Goal: Task Accomplishment & Management: Use online tool/utility

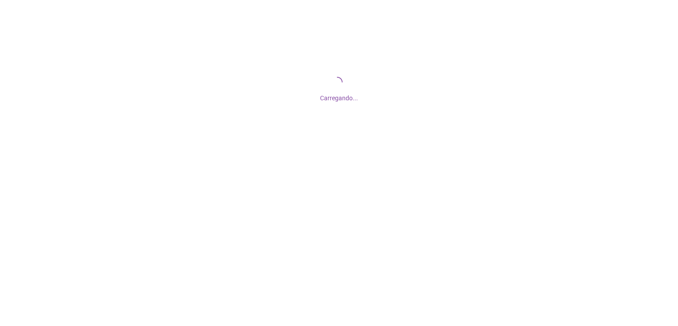
click at [369, 141] on div "Carregando..." at bounding box center [339, 88] width 678 height 177
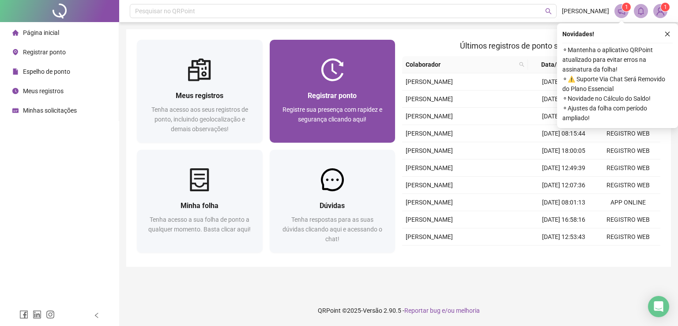
click at [355, 121] on span "Registre sua presença com rapidez e segurança clicando aqui!" at bounding box center [333, 114] width 100 height 17
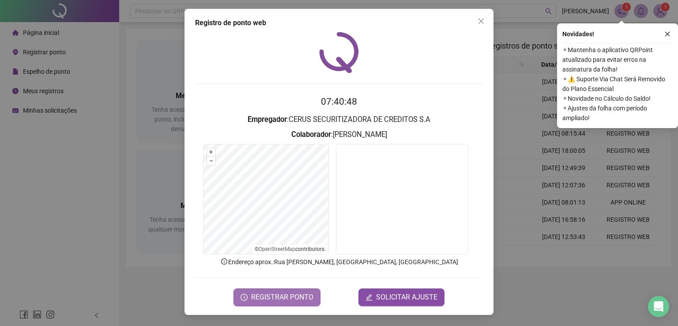
click at [295, 295] on span "REGISTRAR PONTO" at bounding box center [282, 297] width 62 height 11
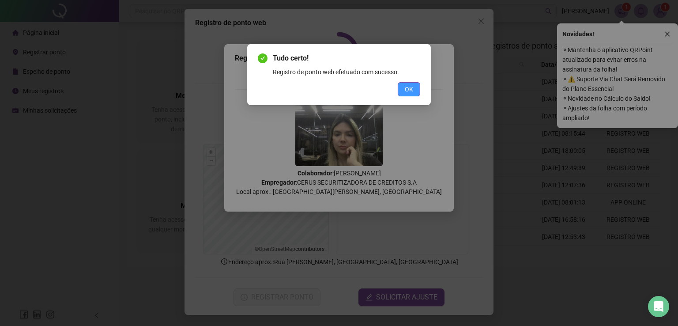
click at [408, 90] on span "OK" at bounding box center [409, 89] width 8 height 10
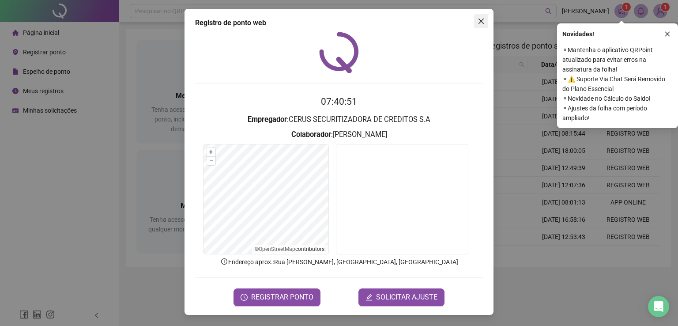
click at [482, 22] on icon "close" at bounding box center [481, 21] width 5 height 5
